Goal: Use online tool/utility: Utilize a website feature to perform a specific function

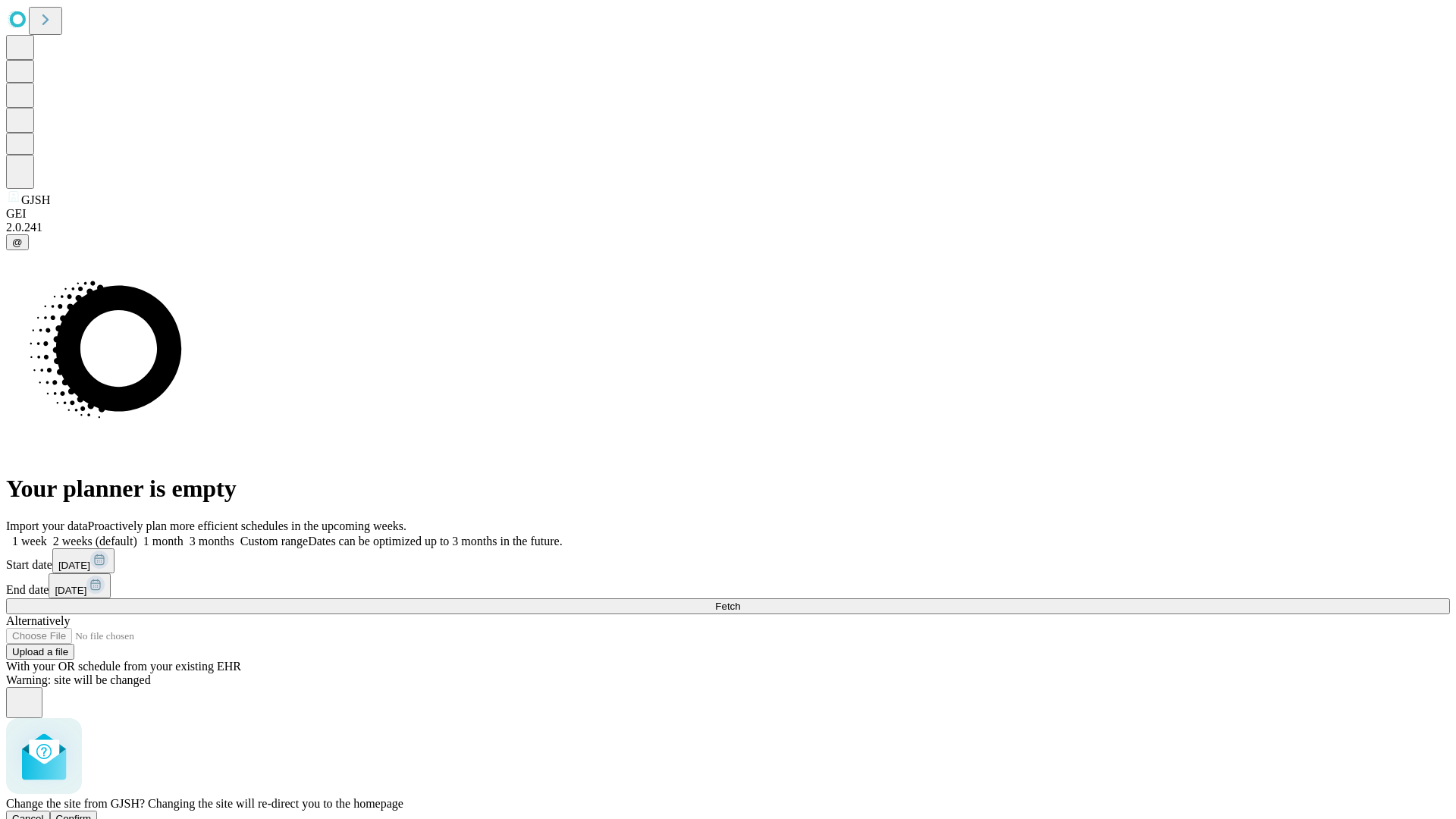
click at [92, 813] on span "Confirm" at bounding box center [74, 818] width 35 height 12
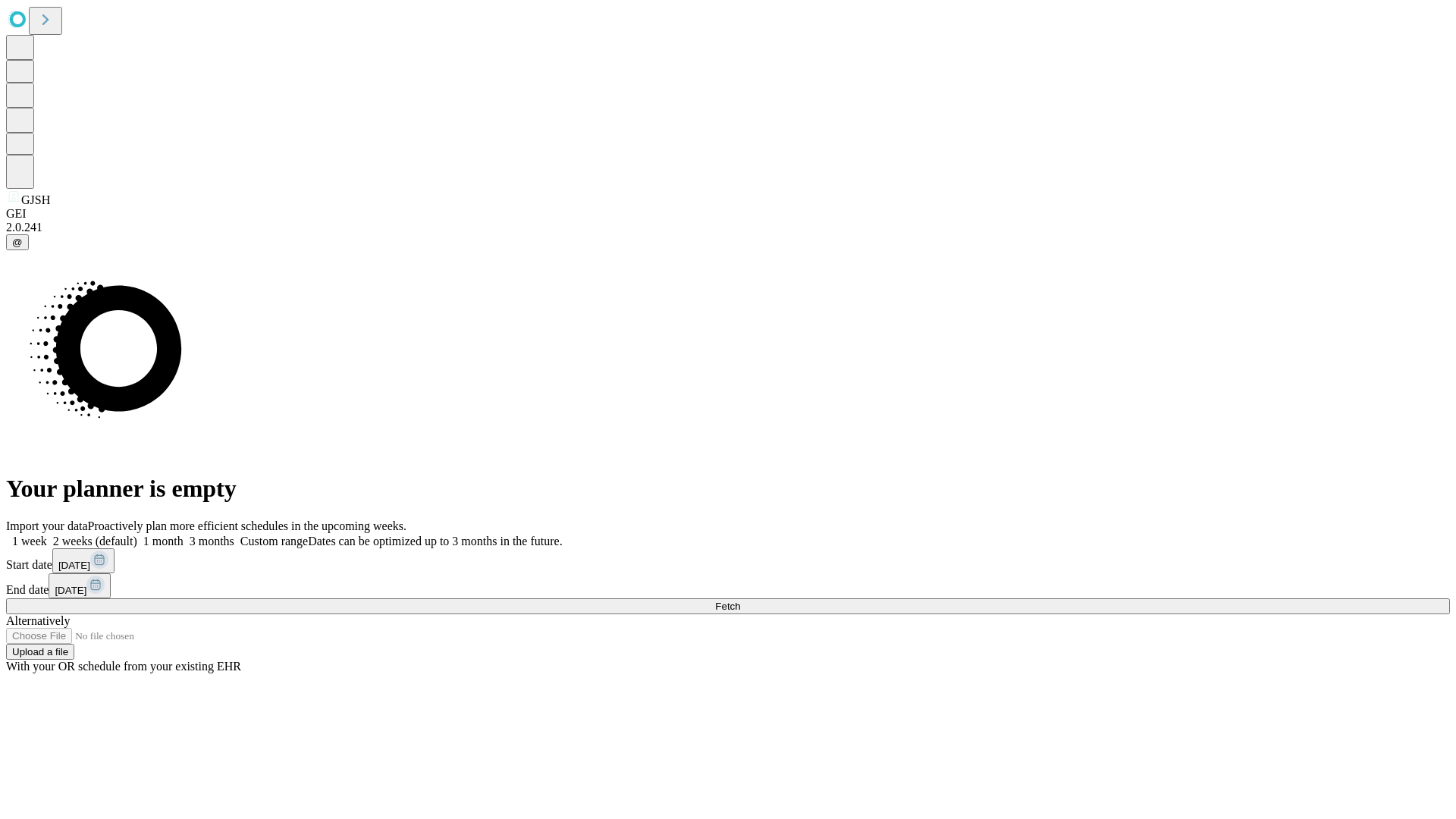
click at [47, 535] on label "1 week" at bounding box center [26, 541] width 41 height 13
click at [740, 601] on span "Fetch" at bounding box center [728, 606] width 25 height 12
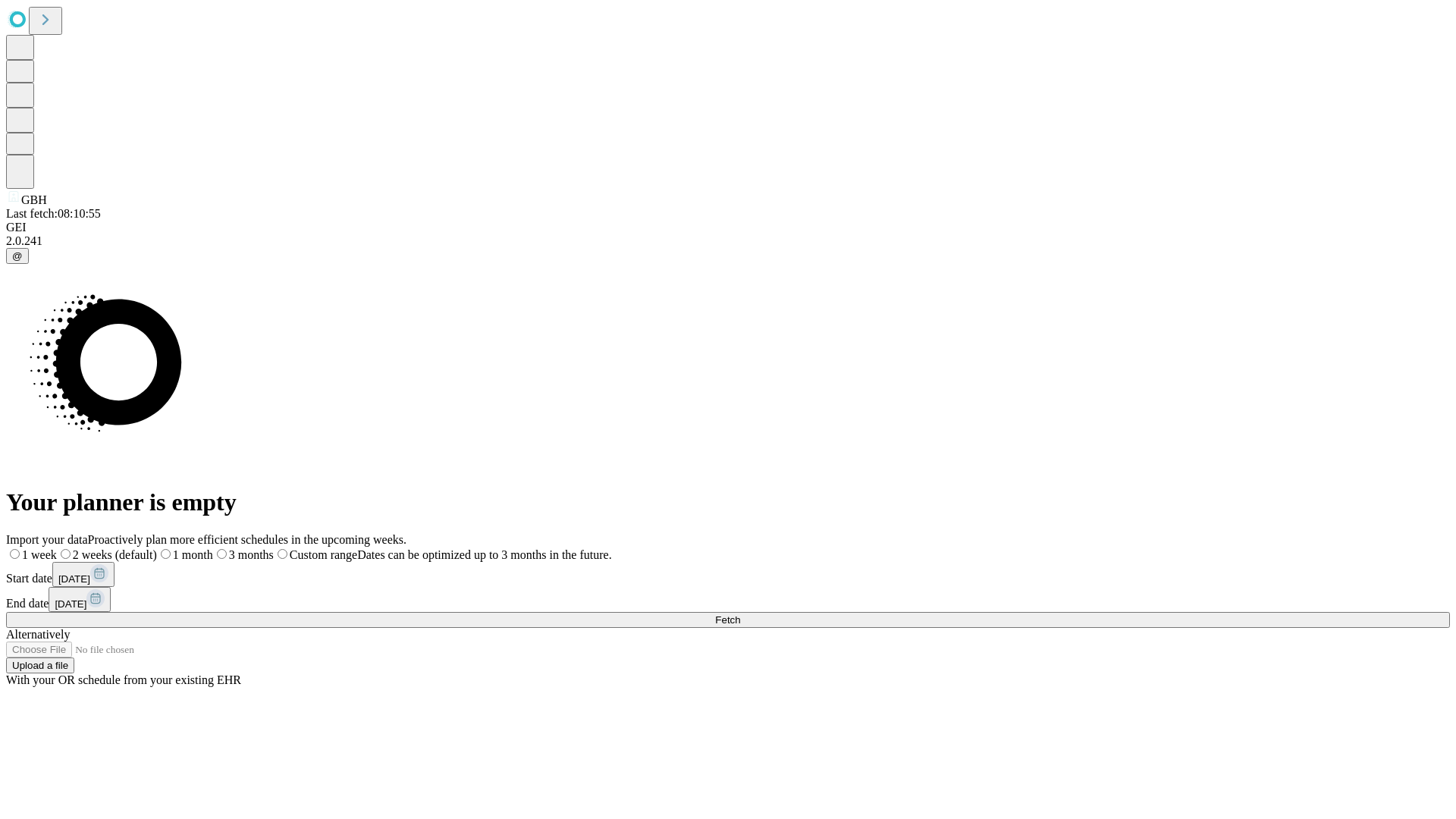
click at [57, 548] on label "1 week" at bounding box center [32, 554] width 51 height 13
click at [740, 614] on span "Fetch" at bounding box center [728, 620] width 25 height 12
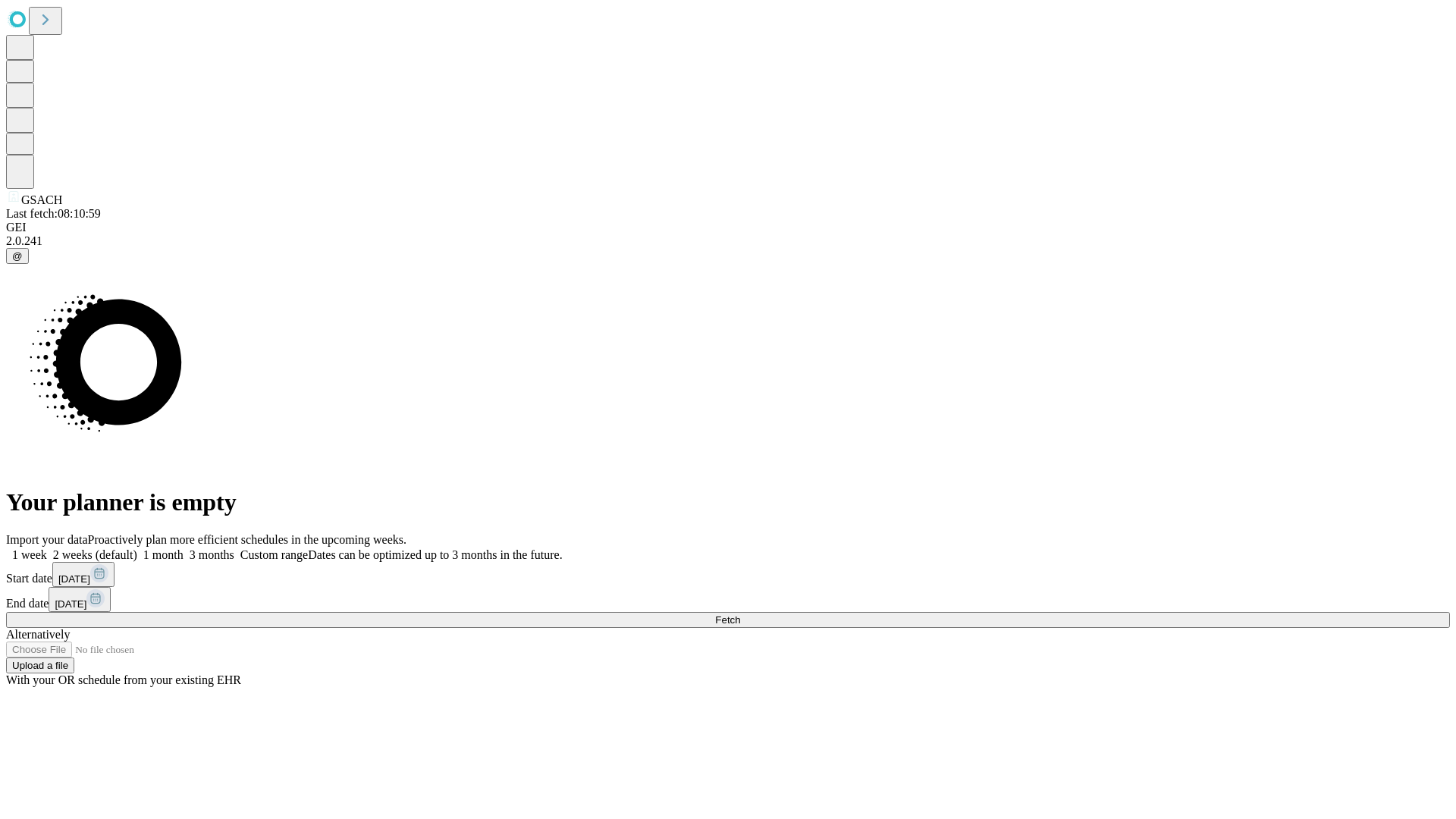
click at [47, 548] on label "1 week" at bounding box center [26, 554] width 41 height 13
click at [740, 614] on span "Fetch" at bounding box center [728, 620] width 25 height 12
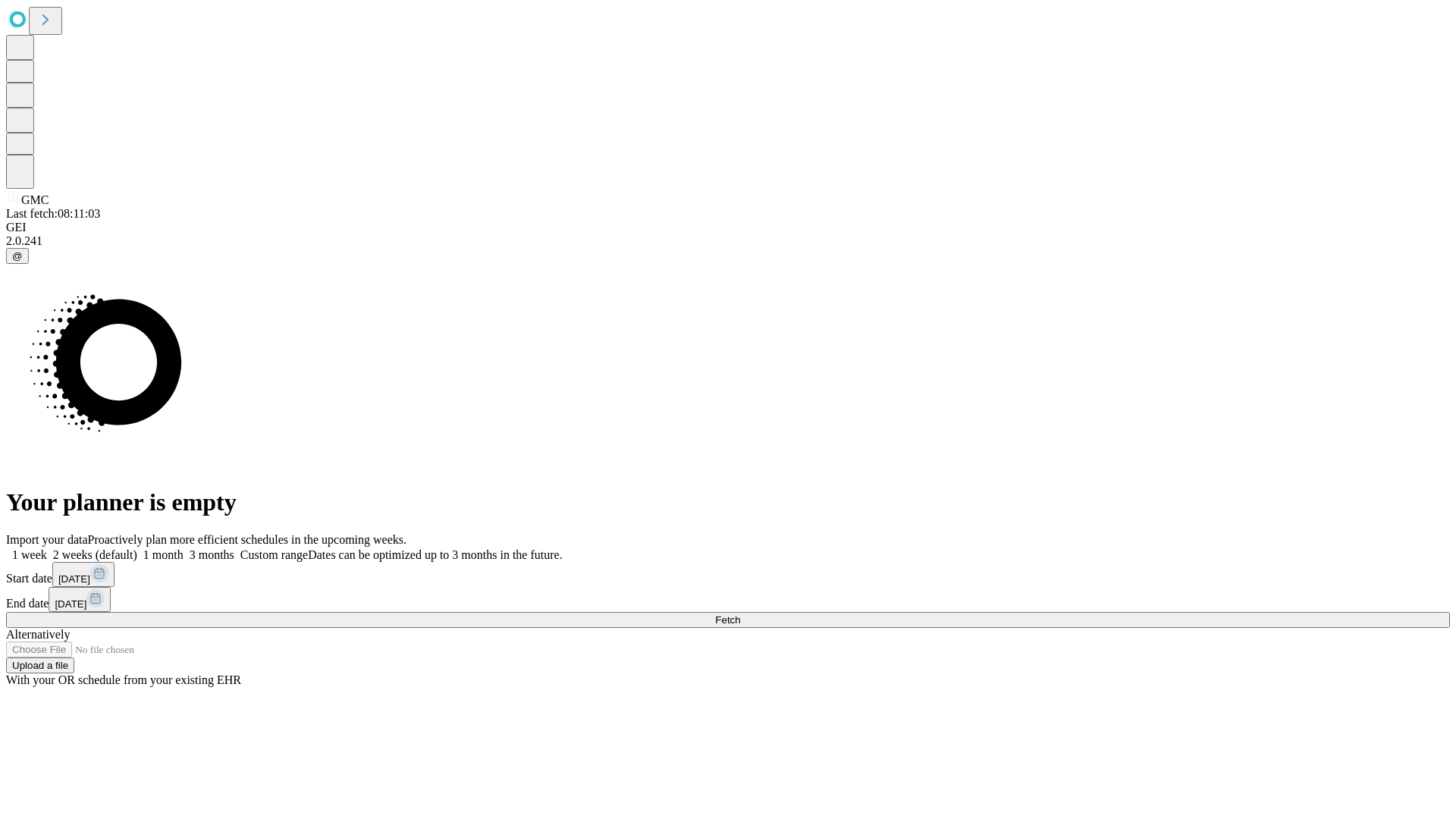
click at [47, 548] on label "1 week" at bounding box center [26, 554] width 41 height 13
click at [740, 614] on span "Fetch" at bounding box center [728, 620] width 25 height 12
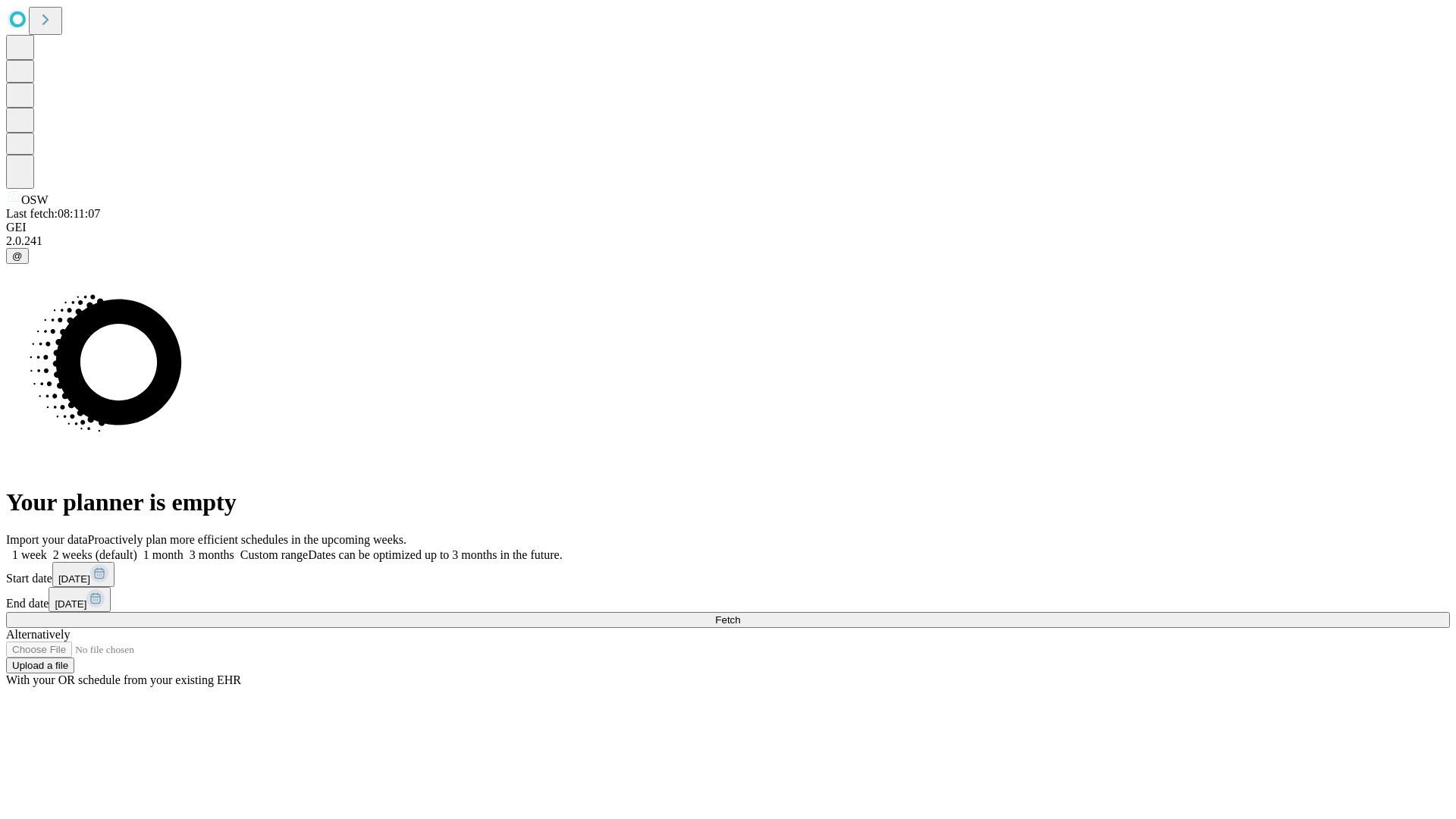
click at [47, 548] on label "1 week" at bounding box center [26, 554] width 41 height 13
click at [740, 614] on span "Fetch" at bounding box center [728, 620] width 25 height 12
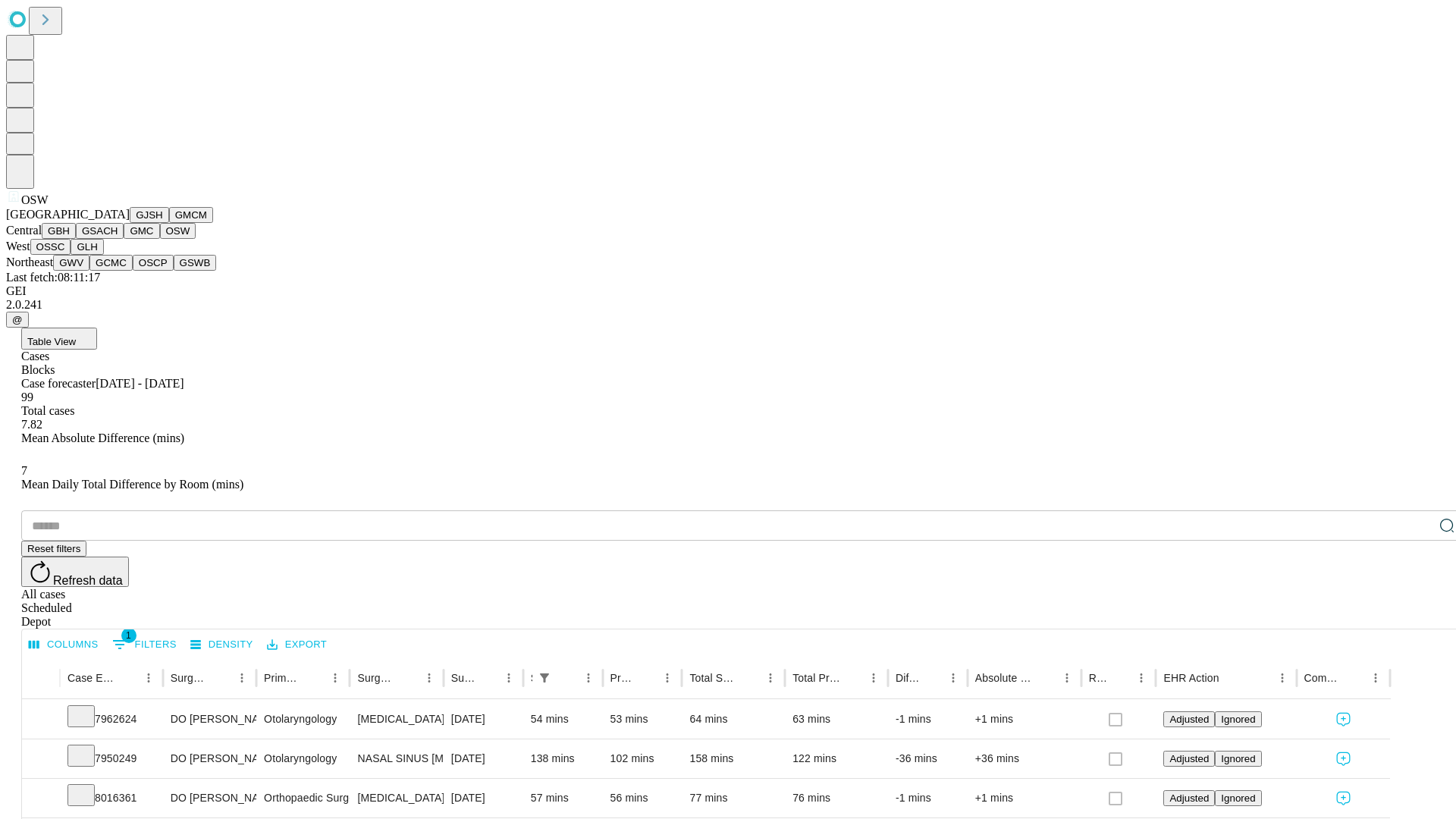
click at [71, 255] on button "OSSC" at bounding box center [50, 247] width 41 height 16
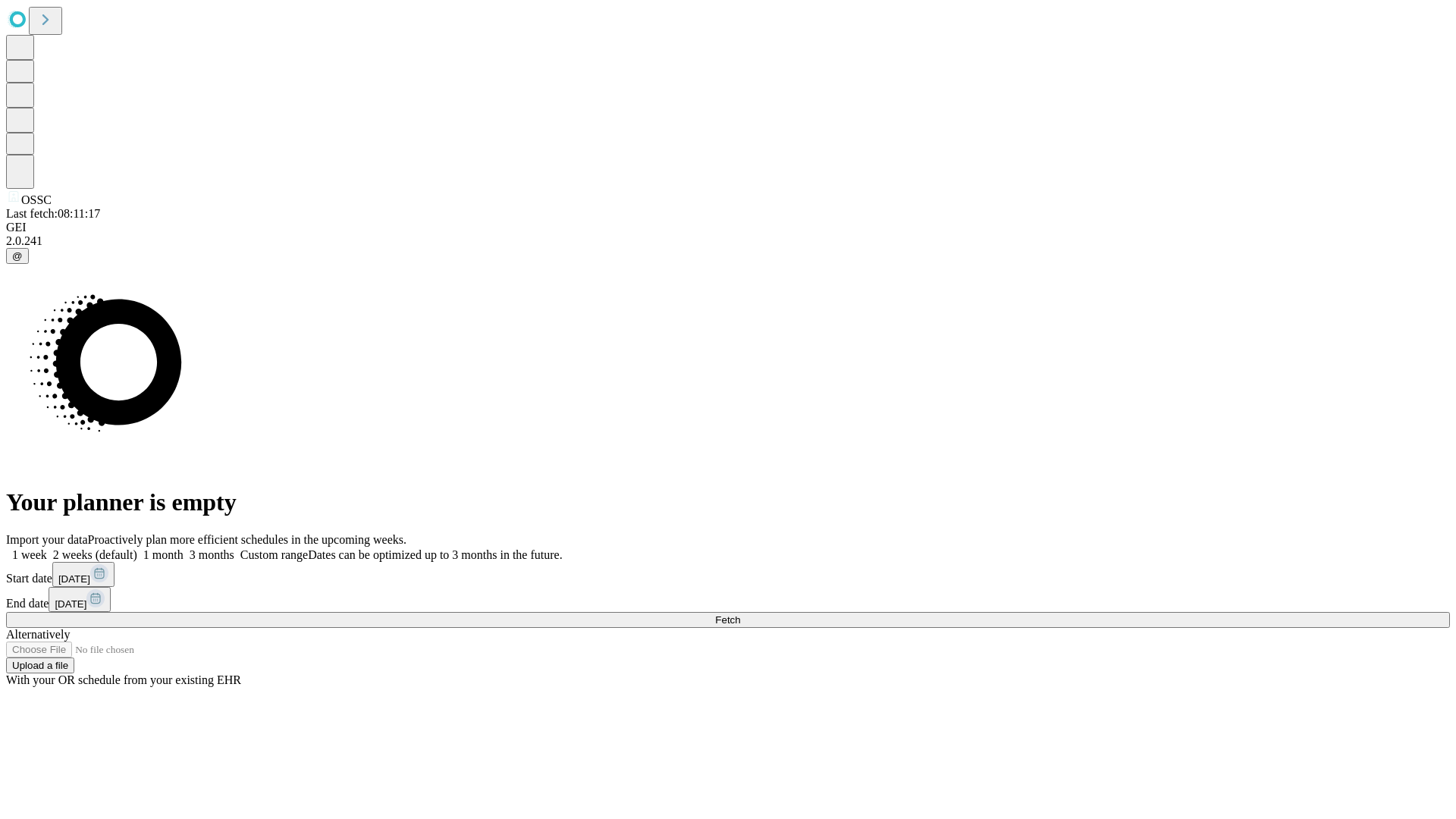
click at [47, 548] on label "1 week" at bounding box center [26, 554] width 41 height 13
click at [740, 614] on span "Fetch" at bounding box center [728, 620] width 25 height 12
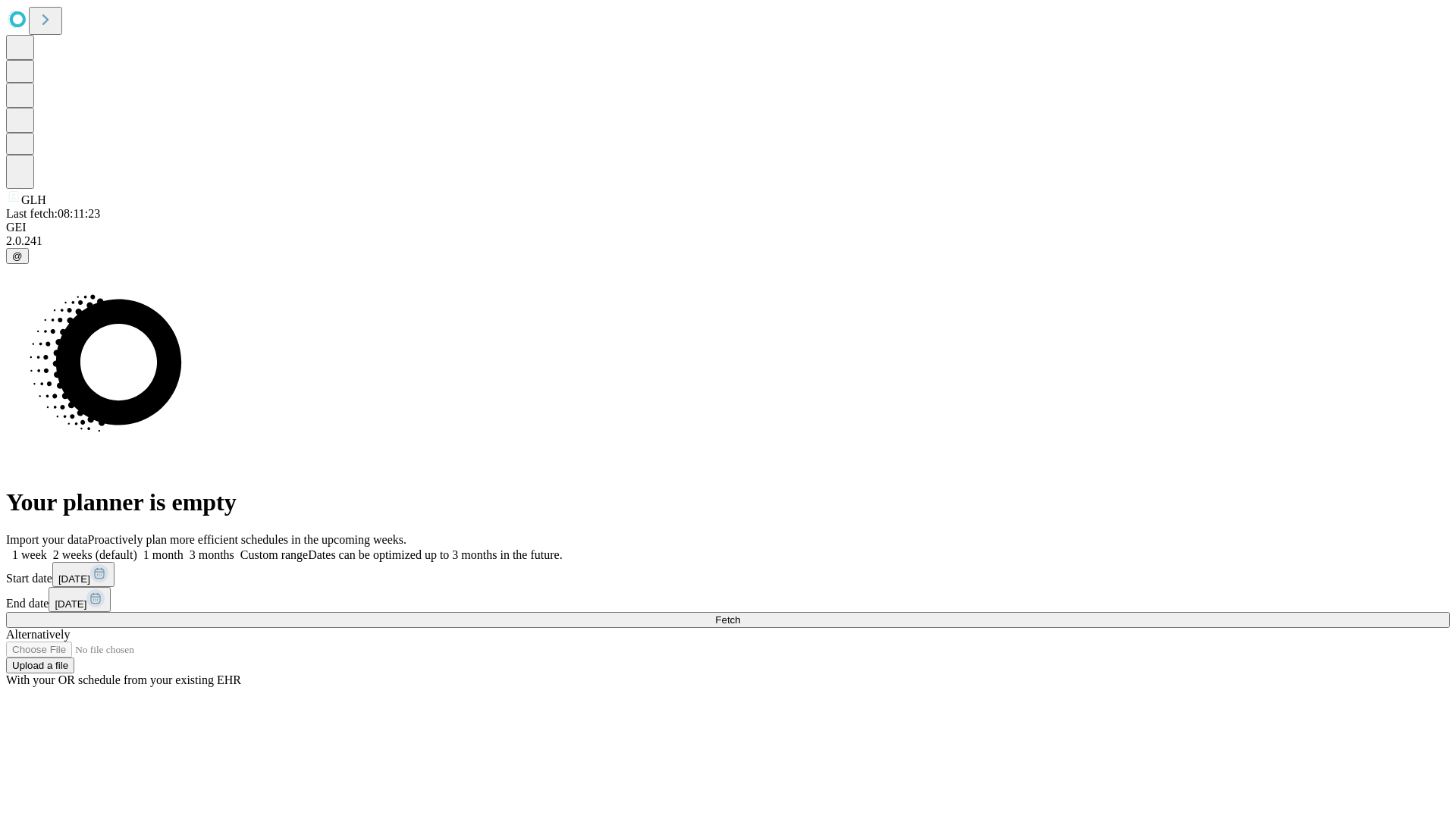
click at [740, 614] on span "Fetch" at bounding box center [728, 620] width 25 height 12
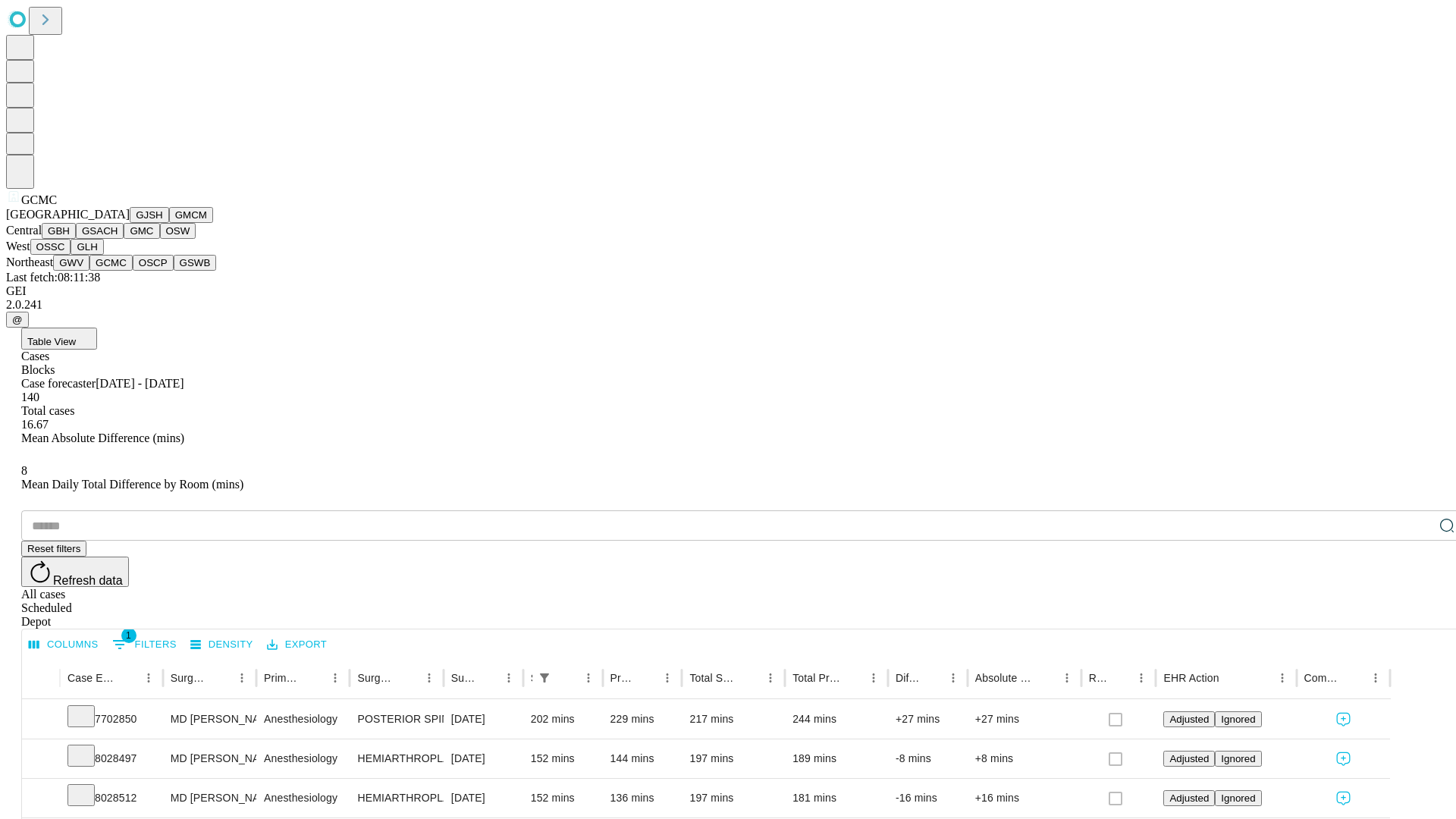
click at [133, 271] on button "OSCP" at bounding box center [153, 262] width 41 height 16
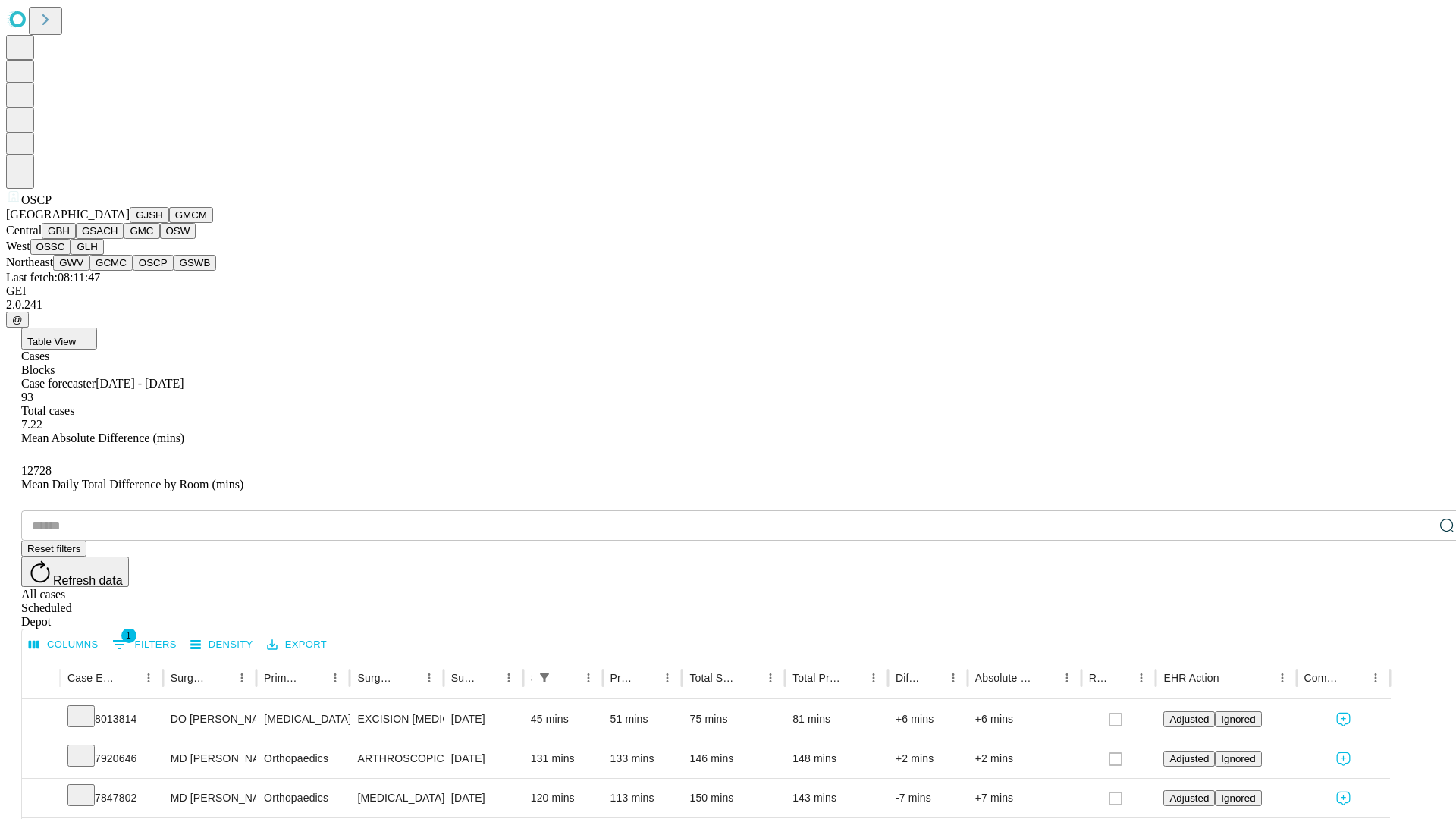
click at [174, 271] on button "GSWB" at bounding box center [195, 262] width 43 height 16
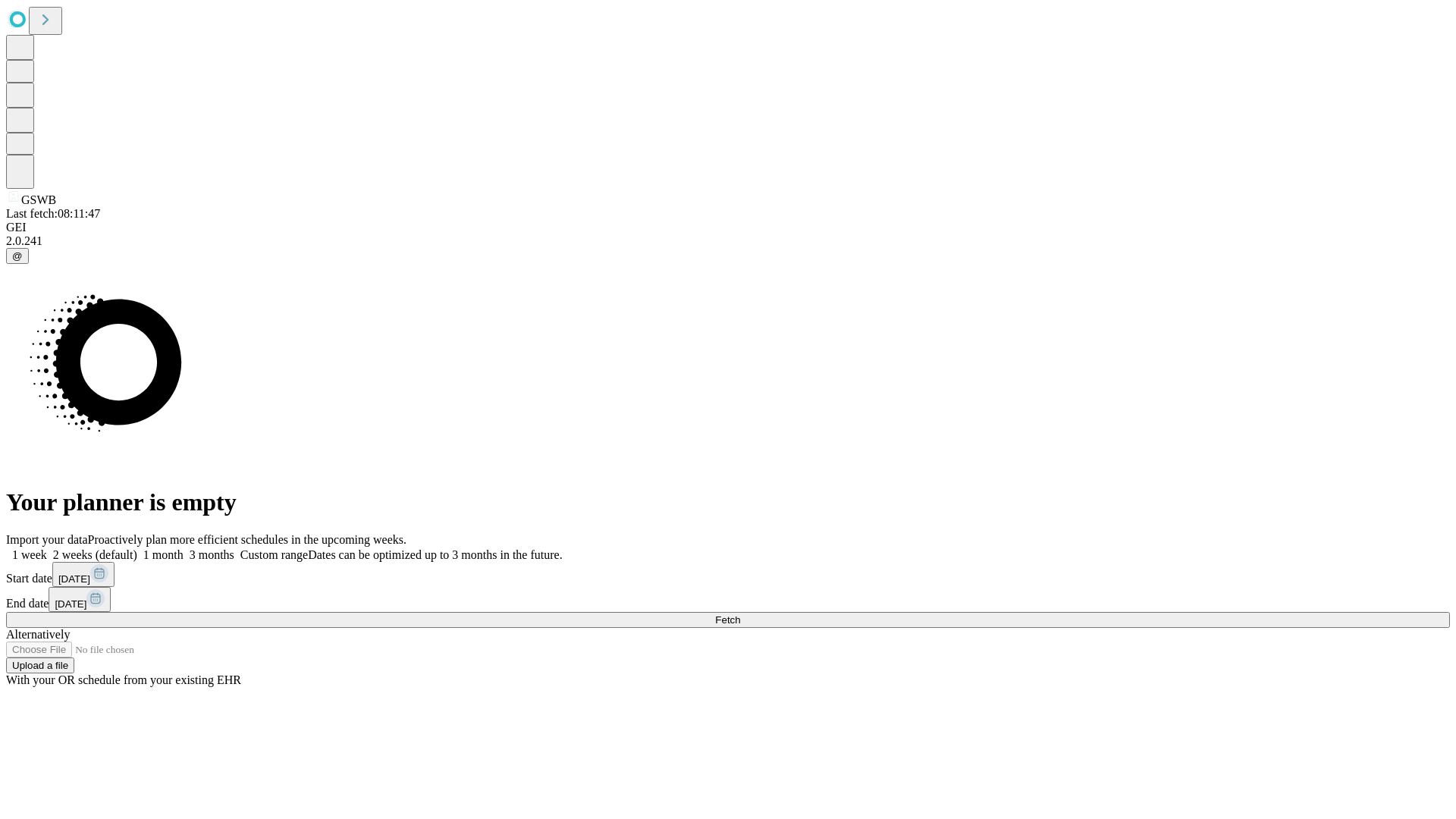
click at [47, 548] on label "1 week" at bounding box center [26, 554] width 41 height 13
click at [740, 614] on span "Fetch" at bounding box center [728, 620] width 25 height 12
